Goal: Task Accomplishment & Management: Use online tool/utility

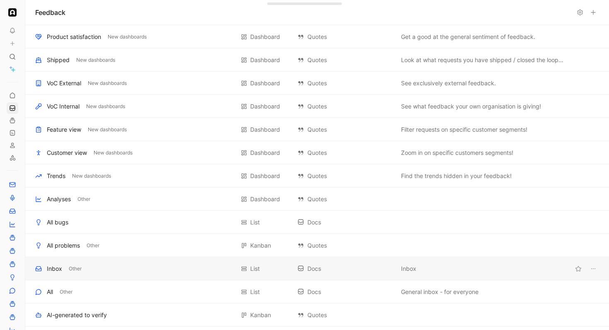
click at [58, 268] on div "Inbox" at bounding box center [54, 269] width 15 height 10
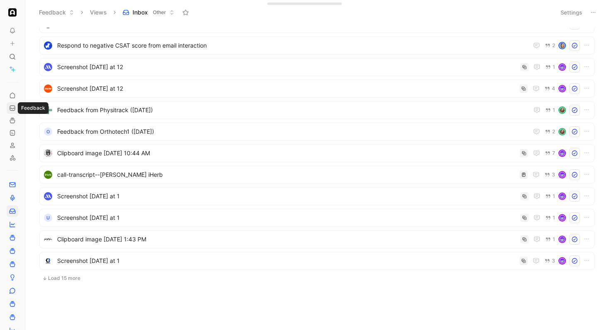
click at [15, 104] on link at bounding box center [13, 108] width 12 height 12
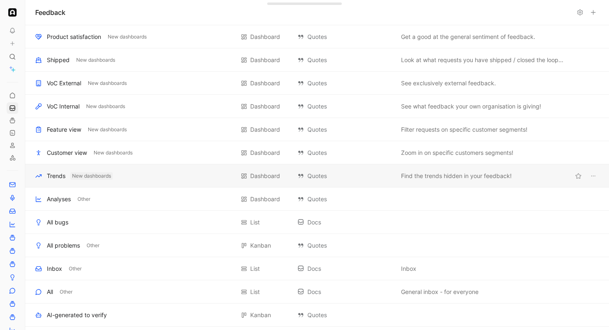
scroll to position [250, 0]
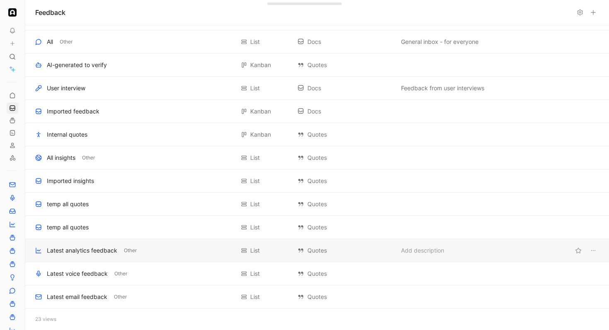
click at [78, 253] on div "Latest analytics feedback" at bounding box center [82, 251] width 70 height 10
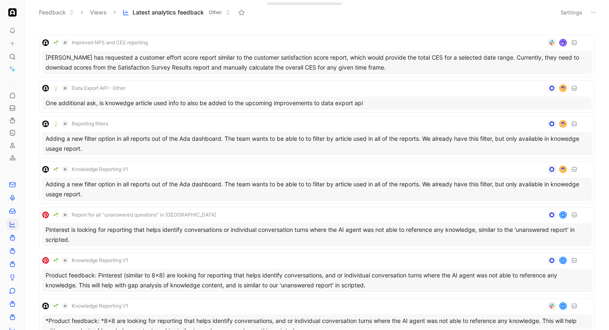
click at [576, 15] on button "Settings" at bounding box center [571, 13] width 29 height 12
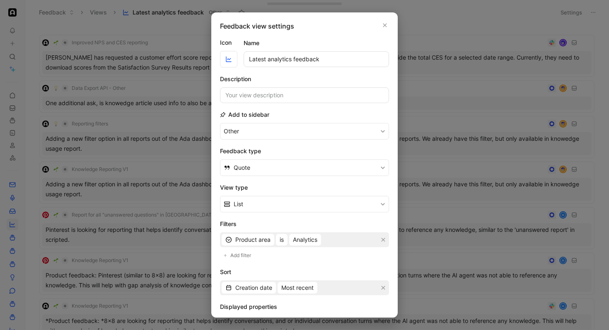
click at [382, 79] on section "Description" at bounding box center [304, 88] width 169 height 29
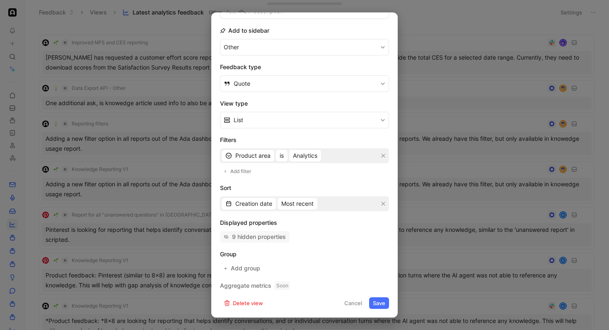
click at [272, 233] on div "9 hidden properties" at bounding box center [259, 237] width 54 height 10
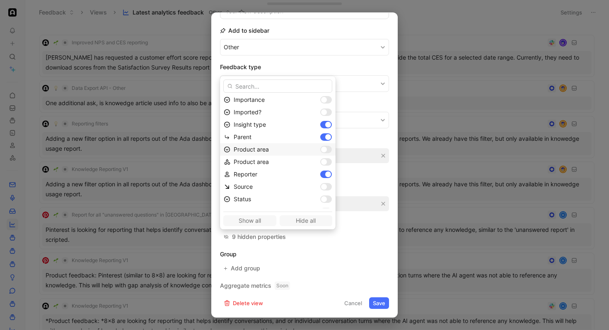
scroll to position [62, 0]
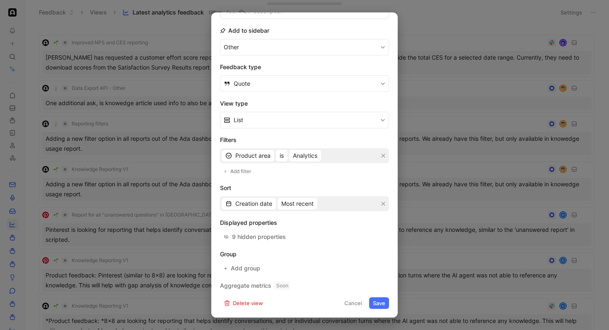
click at [410, 206] on div at bounding box center [304, 165] width 609 height 330
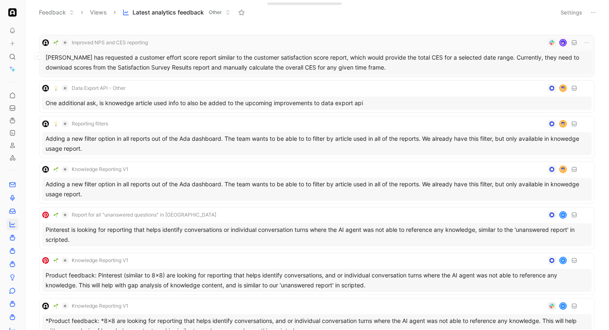
click at [505, 46] on div "Improved NPS and CES reporting" at bounding box center [316, 43] width 549 height 10
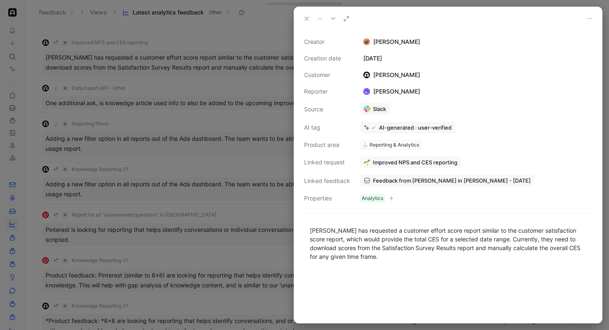
click at [271, 160] on div at bounding box center [304, 165] width 609 height 330
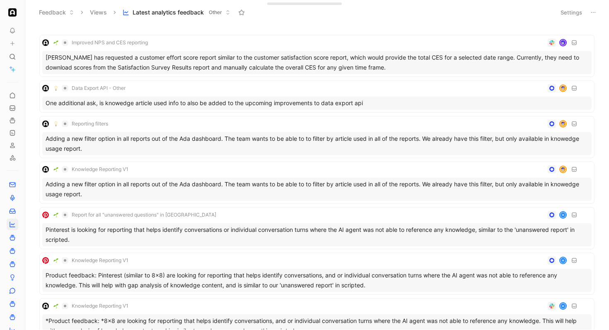
click at [564, 12] on button "Settings" at bounding box center [571, 13] width 29 height 12
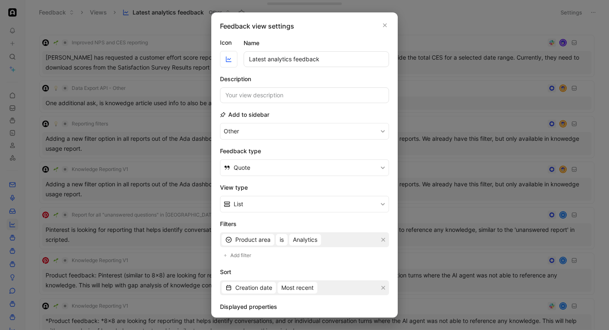
click at [311, 218] on form "Icon Name Latest analytics feedback Description Add to sidebar Other Feedback t…" at bounding box center [304, 215] width 169 height 355
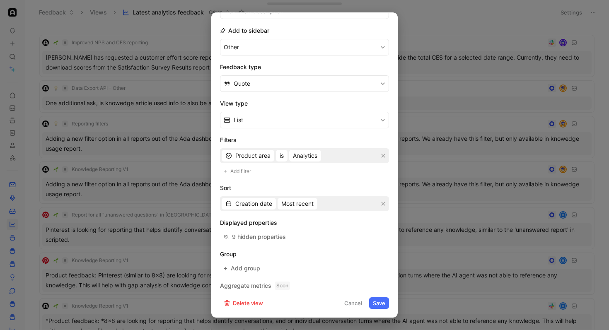
click at [300, 234] on div "9 hidden properties" at bounding box center [304, 237] width 169 height 12
click at [262, 239] on div "9 hidden properties" at bounding box center [259, 237] width 54 height 10
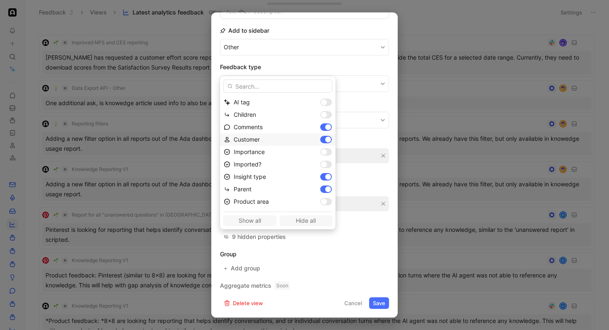
scroll to position [62, 0]
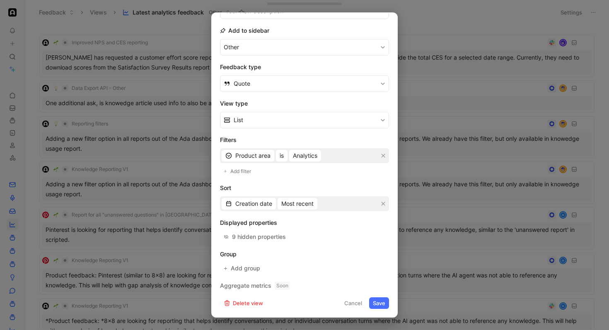
click at [348, 305] on button "Cancel" at bounding box center [352, 303] width 25 height 12
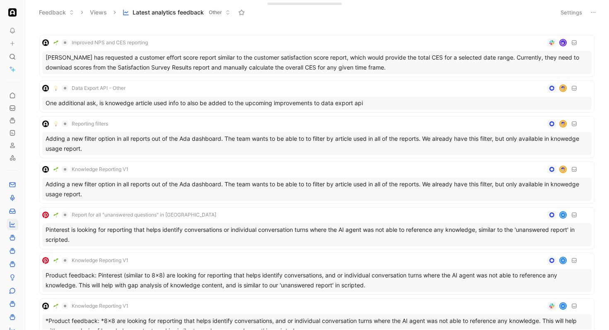
click at [590, 11] on icon at bounding box center [593, 12] width 7 height 7
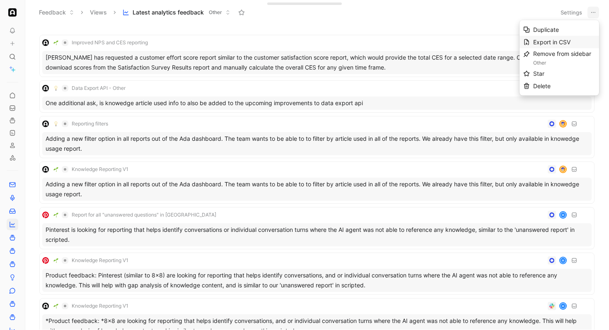
click at [556, 41] on span "Export in CSV" at bounding box center [551, 42] width 37 height 7
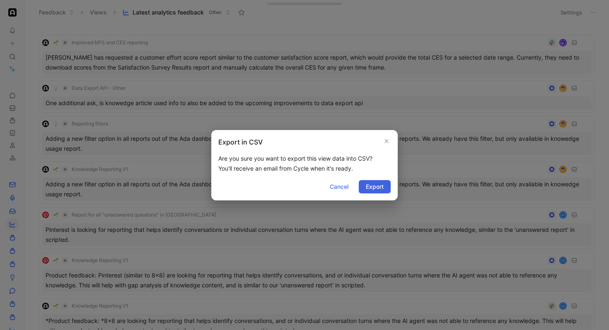
click at [378, 185] on span "Export" at bounding box center [375, 187] width 18 height 10
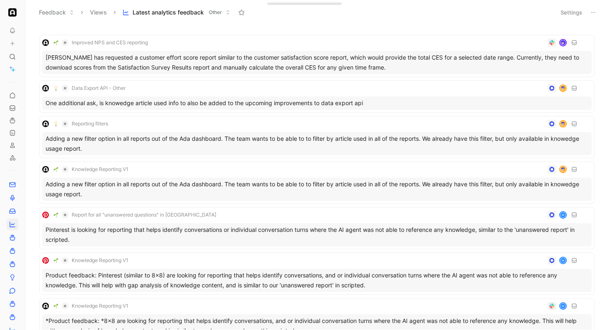
click at [594, 7] on button at bounding box center [593, 13] width 12 height 12
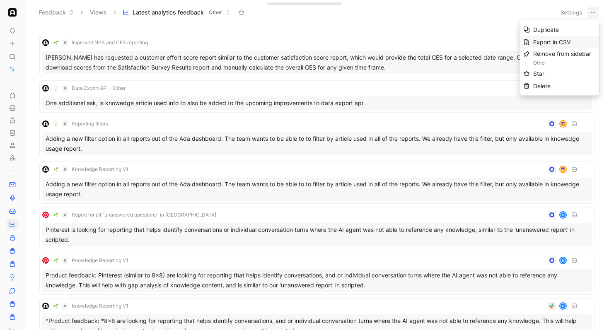
click at [566, 43] on span "Export in CSV" at bounding box center [551, 42] width 37 height 7
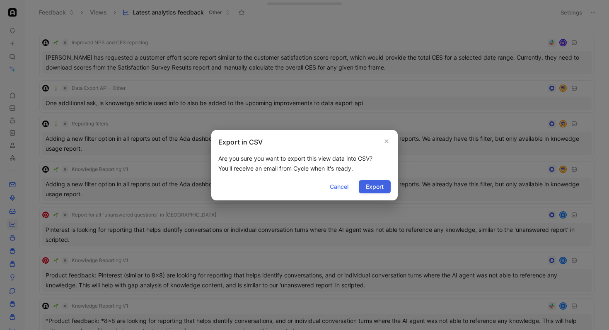
click at [384, 187] on button "Export" at bounding box center [375, 186] width 32 height 13
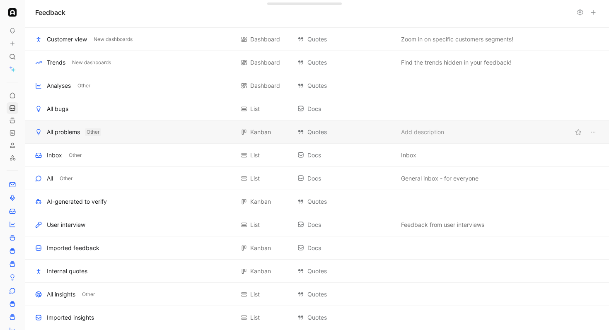
scroll to position [114, 0]
